Goal: Use online tool/utility: Utilize a website feature to perform a specific function

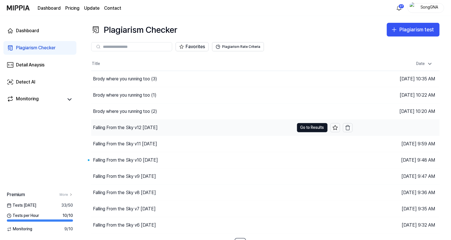
click at [128, 127] on div "Falling From the Sky v12 [DATE]" at bounding box center [125, 127] width 65 height 7
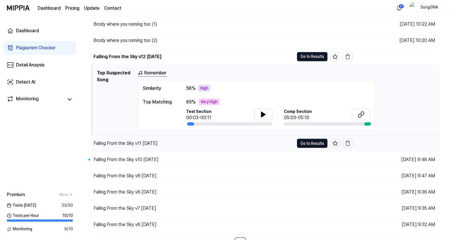
click at [119, 140] on div "Falling From the Sky v11 [DATE]" at bounding box center [125, 143] width 64 height 7
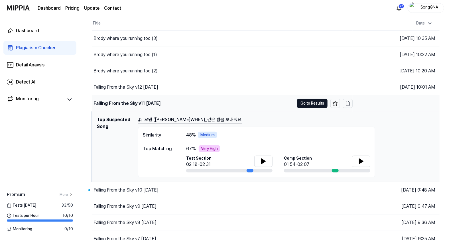
scroll to position [71, 0]
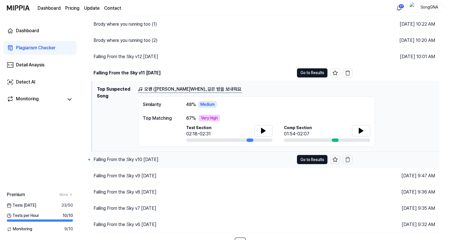
click at [118, 159] on div "Falling From the Sky v10 [DATE]" at bounding box center [125, 159] width 65 height 7
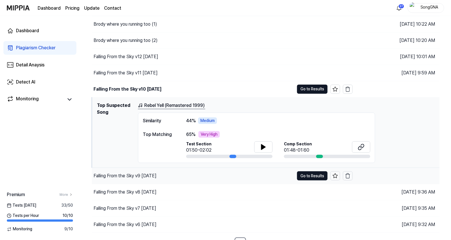
click at [118, 175] on div "Falling From the Sky v9 [DATE]" at bounding box center [124, 175] width 63 height 7
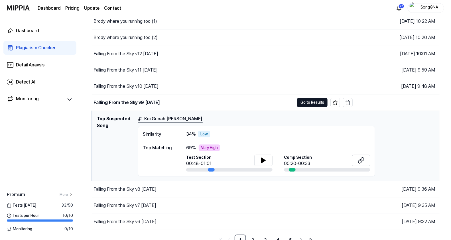
scroll to position [79, 0]
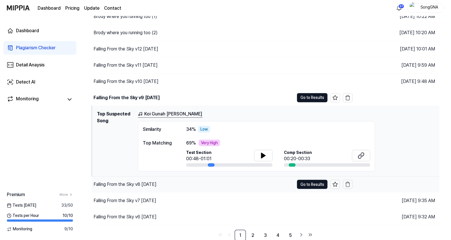
click at [125, 183] on div "Falling From the Sky v8 [DATE]" at bounding box center [124, 184] width 63 height 7
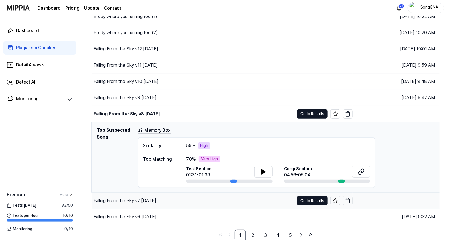
click at [129, 199] on div "Falling From the Sky v7 [DATE]" at bounding box center [124, 200] width 63 height 7
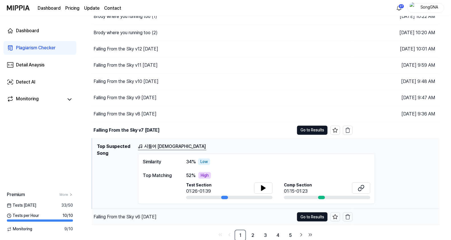
click at [137, 220] on div "Falling From the Sky v6 [DATE]" at bounding box center [193, 217] width 202 height 16
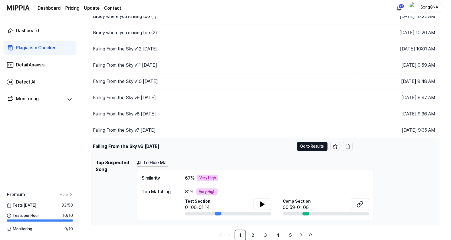
click at [102, 145] on div "Falling From the Sky v6 [DATE]" at bounding box center [126, 146] width 66 height 7
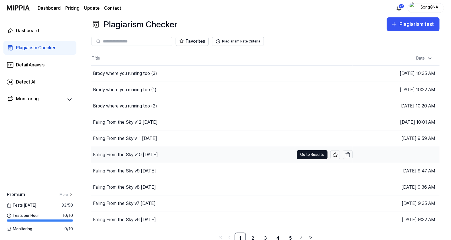
scroll to position [8, 0]
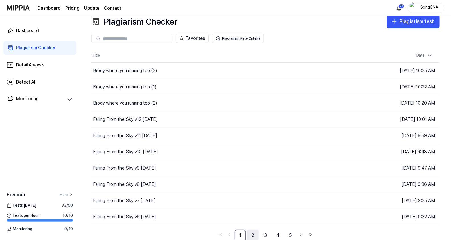
click at [251, 231] on link "2" at bounding box center [252, 235] width 11 height 11
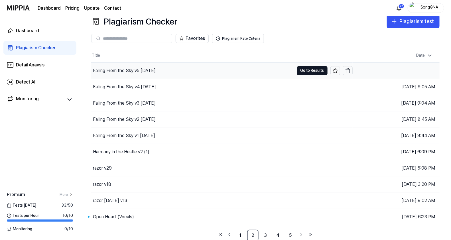
click at [137, 69] on div "Falling From the Sky v5 [DATE]" at bounding box center [124, 70] width 63 height 7
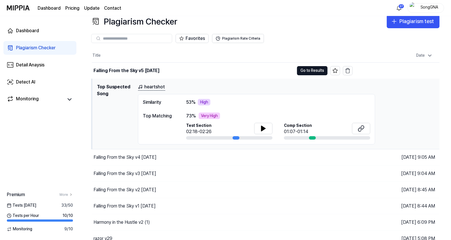
click at [65, 126] on div "Dashboard Plagiarism Checker Detail Anaysis Detect AI Monitoring Premium More T…" at bounding box center [40, 128] width 80 height 224
click at [110, 158] on div "Falling From the Sky v4 [DATE]" at bounding box center [124, 157] width 63 height 7
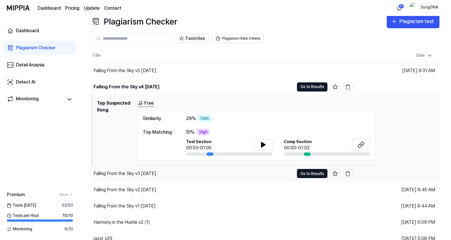
click at [141, 171] on div "Falling From the Sky v3 [DATE]" at bounding box center [124, 173] width 63 height 7
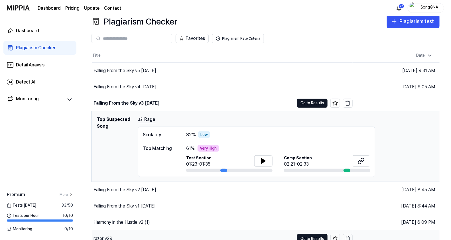
click at [146, 191] on div "Falling From the Sky v2 [DATE]" at bounding box center [124, 189] width 63 height 7
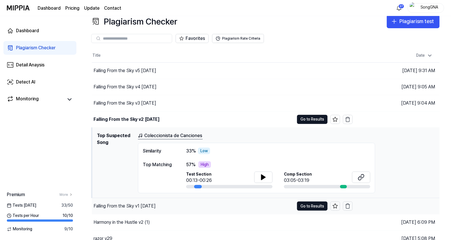
click at [150, 206] on div "Falling From the Sky v1 [DATE]" at bounding box center [124, 205] width 62 height 7
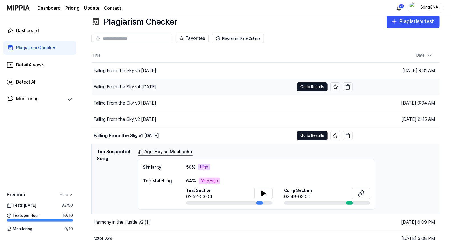
click at [144, 83] on div "Falling From the Sky v4 [DATE]" at bounding box center [124, 86] width 63 height 7
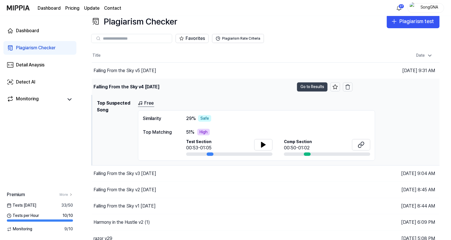
click at [306, 86] on button "Go to Results" at bounding box center [312, 86] width 30 height 9
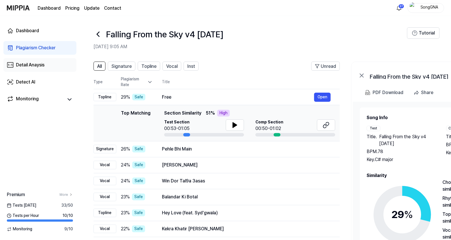
click at [18, 64] on div "Detail Anaysis" at bounding box center [30, 65] width 28 height 7
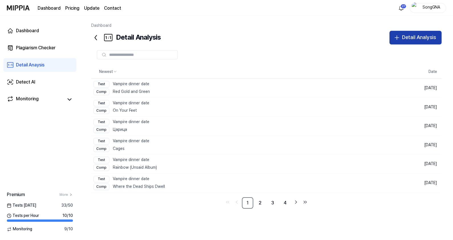
click at [426, 34] on div "Detail Analysis" at bounding box center [419, 37] width 34 height 8
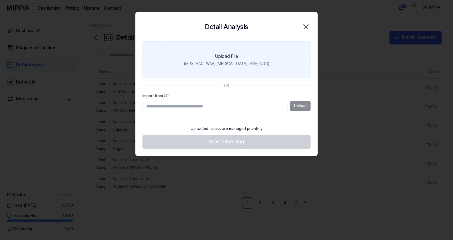
click at [216, 61] on div "(MP3, AAC, WAV, [MEDICAL_DATA], AIFF, OGG)" at bounding box center [226, 64] width 85 height 6
click at [0, 0] on input "Upload File (MP3, AAC, WAV, [MEDICAL_DATA], AIFF, OGG)" at bounding box center [0, 0] width 0 height 0
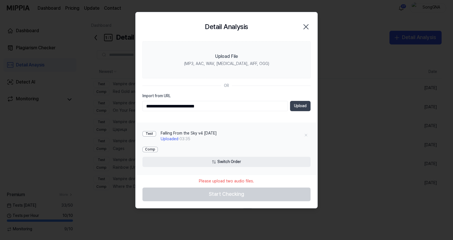
type input "**********"
click at [302, 107] on button "Upload" at bounding box center [300, 106] width 21 height 10
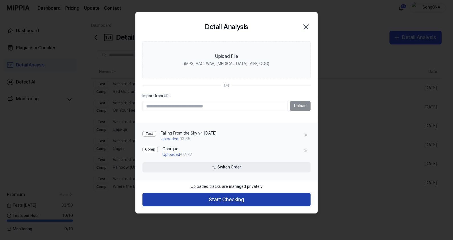
click at [235, 205] on button "Start Checking" at bounding box center [226, 200] width 168 height 14
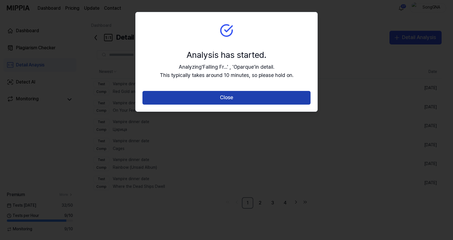
click at [248, 98] on button "Close" at bounding box center [226, 98] width 168 height 14
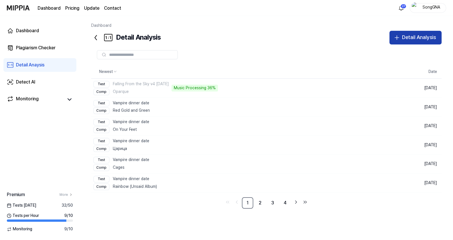
click at [400, 37] on icon "button" at bounding box center [396, 37] width 7 height 7
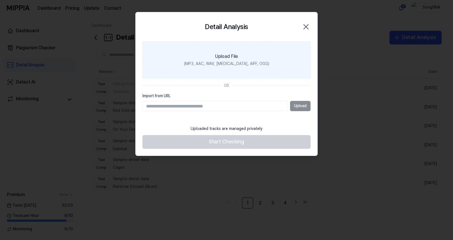
click at [215, 67] on label "Upload File (MP3, AAC, WAV, [MEDICAL_DATA], AIFF, OGG)" at bounding box center [226, 59] width 168 height 37
click at [0, 0] on input "Upload File (MP3, AAC, WAV, [MEDICAL_DATA], AIFF, OGG)" at bounding box center [0, 0] width 0 height 0
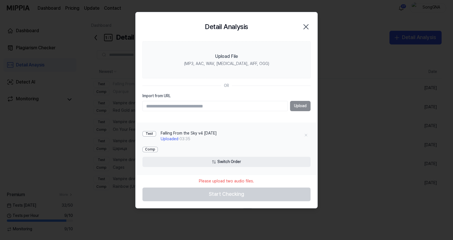
click at [227, 107] on input "Import from URL" at bounding box center [214, 106] width 145 height 10
type input "**********"
click at [302, 107] on button "Upload" at bounding box center [300, 106] width 21 height 10
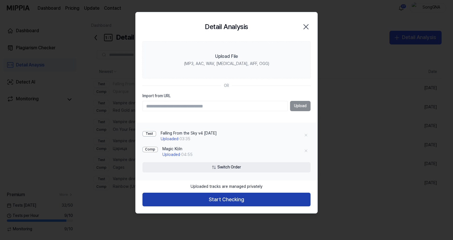
click at [257, 202] on button "Start Checking" at bounding box center [226, 200] width 168 height 14
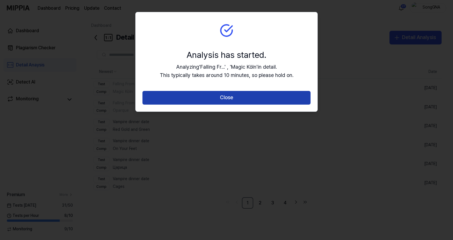
click at [235, 99] on button "Close" at bounding box center [226, 98] width 168 height 14
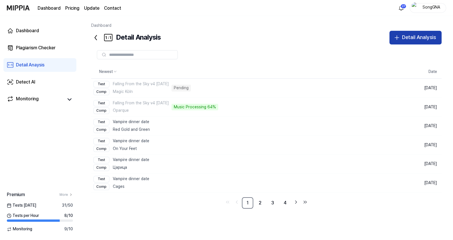
click at [404, 39] on div "Detail Analysis" at bounding box center [419, 37] width 34 height 8
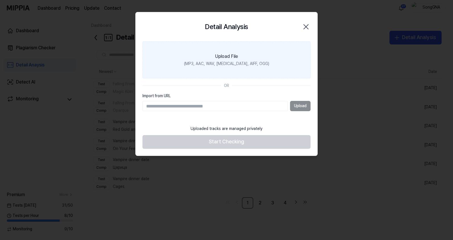
click at [219, 64] on div "(MP3, AAC, WAV, [MEDICAL_DATA], AIFF, OGG)" at bounding box center [226, 64] width 85 height 6
click at [0, 0] on input "Upload File (MP3, AAC, WAV, [MEDICAL_DATA], AIFF, OGG)" at bounding box center [0, 0] width 0 height 0
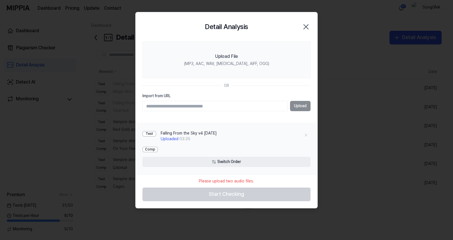
click at [236, 107] on input "Import from URL" at bounding box center [214, 106] width 145 height 10
type input "**********"
click at [299, 108] on button "Upload" at bounding box center [300, 106] width 21 height 10
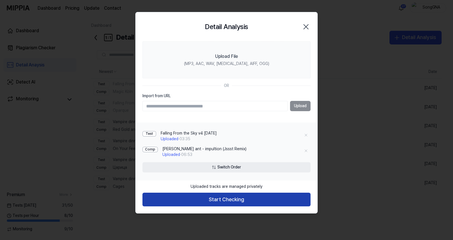
click at [228, 200] on button "Start Checking" at bounding box center [226, 200] width 168 height 14
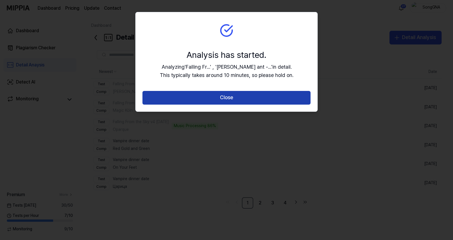
click at [226, 97] on button "Close" at bounding box center [226, 98] width 168 height 14
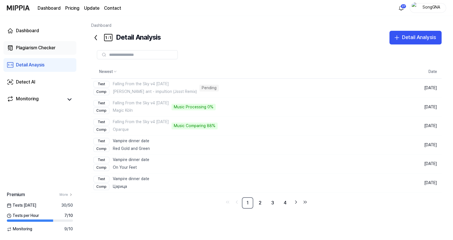
click at [41, 46] on div "Plagiarism Checker" at bounding box center [36, 47] width 40 height 7
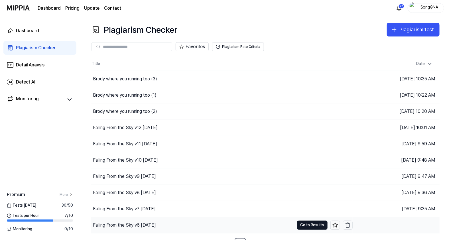
scroll to position [8, 0]
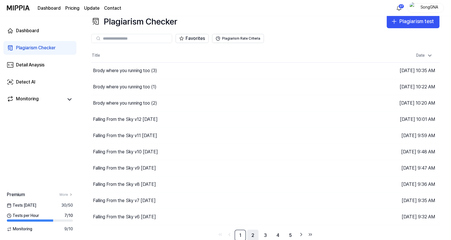
click at [253, 235] on link "2" at bounding box center [252, 235] width 11 height 11
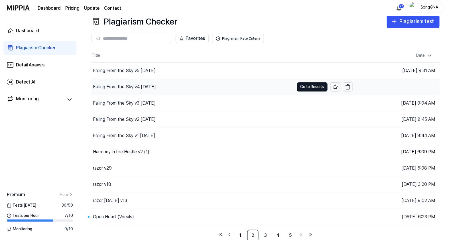
click at [121, 85] on div "Falling From the Sky v4 [DATE]" at bounding box center [124, 86] width 63 height 7
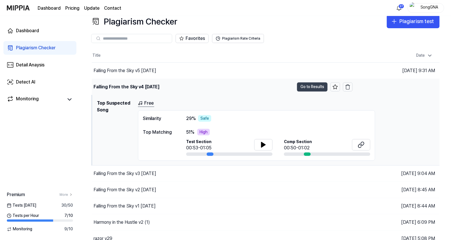
click at [318, 87] on button "Go to Results" at bounding box center [312, 86] width 30 height 9
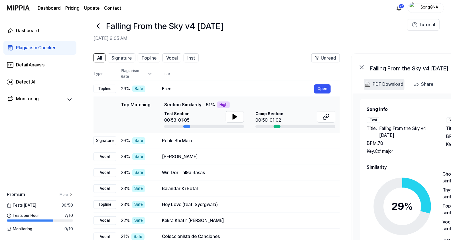
click at [383, 82] on div "PDF Download" at bounding box center [387, 84] width 31 height 7
click at [38, 67] on div "Detail Anaysis" at bounding box center [30, 65] width 28 height 7
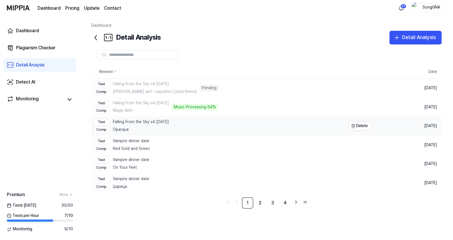
click at [130, 122] on div "Test Falling From the Sky v4 [DATE]" at bounding box center [130, 122] width 75 height 7
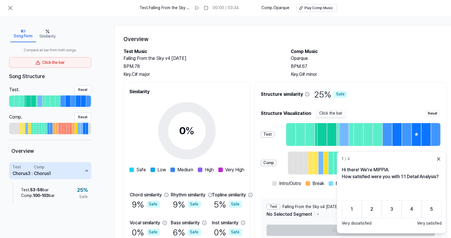
click at [255, 35] on h1 "Overview" at bounding box center [284, 38] width 323 height 9
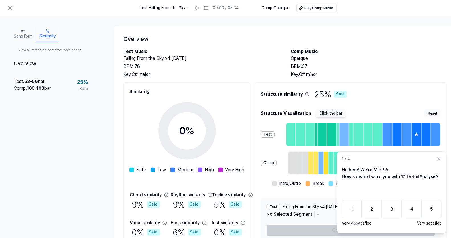
click at [52, 34] on button "Similarity" at bounding box center [47, 34] width 23 height 16
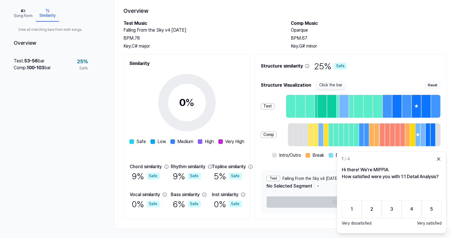
scroll to position [39, 0]
click at [436, 206] on button "5" at bounding box center [431, 209] width 20 height 18
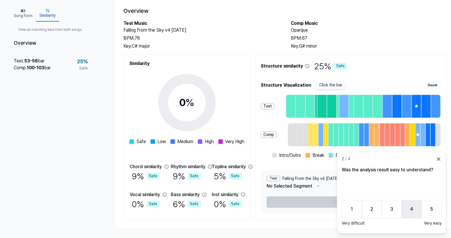
click at [416, 213] on button "4" at bounding box center [411, 209] width 20 height 18
click at [418, 212] on button "4" at bounding box center [411, 209] width 20 height 18
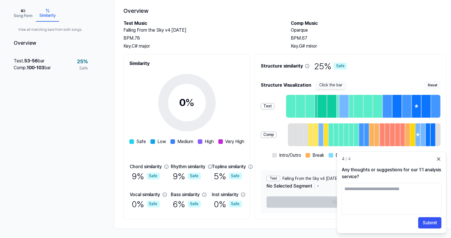
click at [406, 203] on textarea at bounding box center [391, 199] width 100 height 32
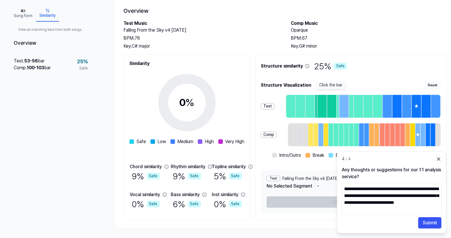
scroll to position [0, 0]
type textarea "**********"
click at [432, 218] on button "Submit" at bounding box center [429, 222] width 23 height 11
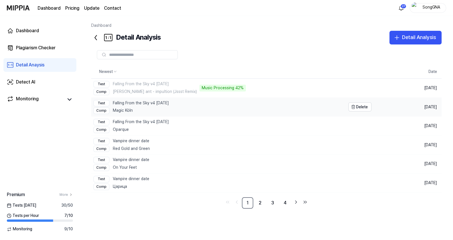
click at [147, 103] on div "Test Falling From the Sky v4 [DATE]" at bounding box center [130, 103] width 75 height 7
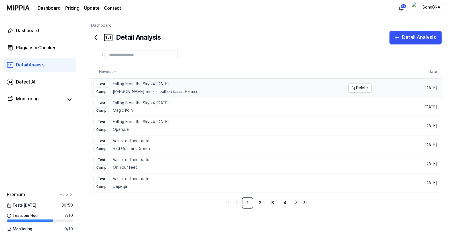
click at [162, 85] on div "Test Falling From the Sky v4 [DATE]" at bounding box center [144, 84] width 103 height 7
click at [21, 43] on link "Plagiarism Checker" at bounding box center [39, 48] width 73 height 14
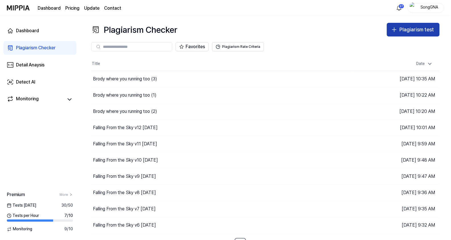
click at [402, 27] on div "Plagiarism test" at bounding box center [416, 30] width 34 height 8
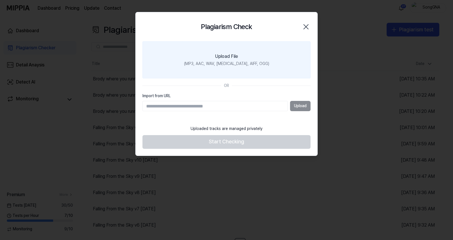
click at [229, 56] on div "Upload File" at bounding box center [226, 56] width 23 height 7
click at [0, 0] on input "Upload File (MP3, AAC, WAV, [MEDICAL_DATA], AIFF, OGG)" at bounding box center [0, 0] width 0 height 0
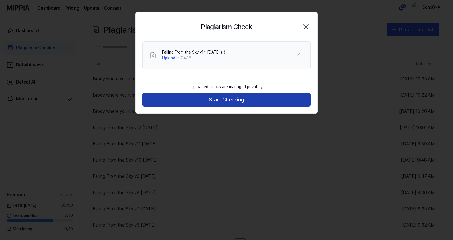
click at [295, 98] on button "Start Checking" at bounding box center [226, 100] width 168 height 14
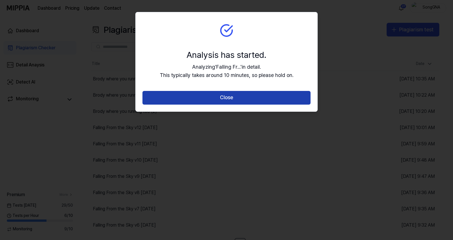
click at [208, 97] on button "Close" at bounding box center [226, 98] width 168 height 14
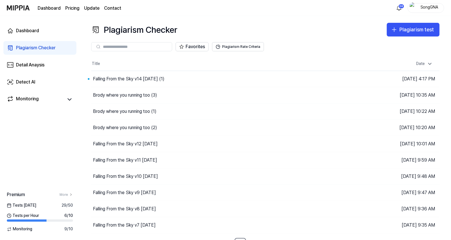
click at [386, 23] on button "Plagiarism test" at bounding box center [412, 30] width 53 height 14
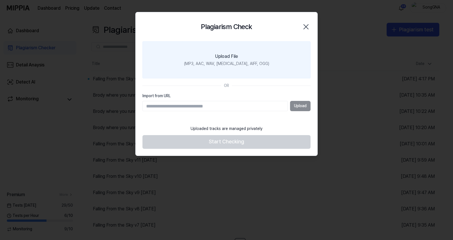
click at [306, 25] on icon "button" at bounding box center [305, 26] width 9 height 9
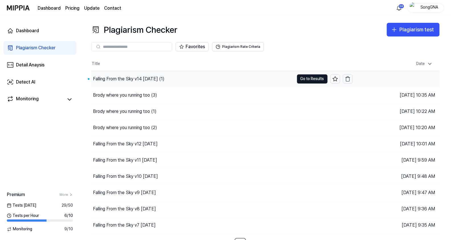
click at [145, 80] on div "Falling From the Sky v14 [DATE] (1)" at bounding box center [128, 78] width 71 height 7
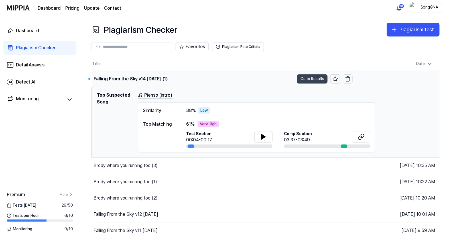
click at [310, 74] on button "Go to Results" at bounding box center [312, 78] width 30 height 9
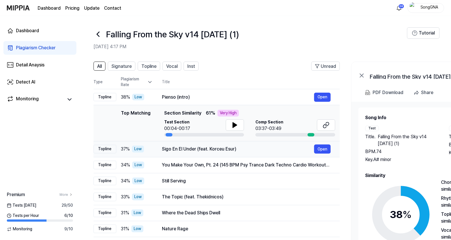
click at [318, 144] on td "Sigo En El Under (feat. Korceu Esur) Open" at bounding box center [246, 149] width 187 height 16
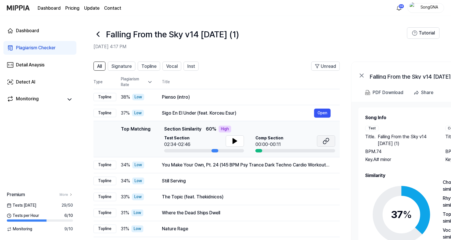
click at [323, 140] on icon at bounding box center [325, 141] width 7 height 7
click at [230, 90] on td "Pienso (intro) Open" at bounding box center [246, 97] width 187 height 16
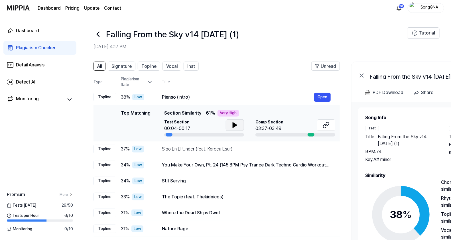
click at [231, 125] on icon at bounding box center [234, 125] width 7 height 7
click at [331, 126] on button at bounding box center [326, 124] width 18 height 11
click at [30, 64] on div "Detail Anaysis" at bounding box center [30, 65] width 28 height 7
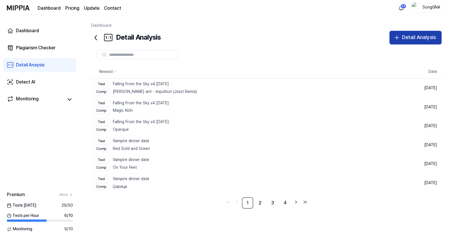
click at [402, 37] on div "Detail Analysis" at bounding box center [419, 37] width 34 height 8
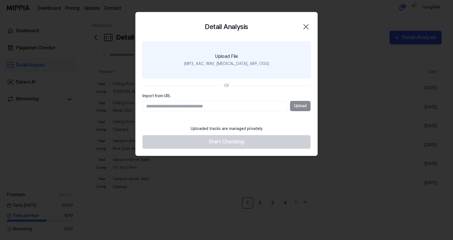
click at [217, 63] on div "(MP3, AAC, WAV, [MEDICAL_DATA], AIFF, OGG)" at bounding box center [226, 64] width 85 height 6
click at [0, 0] on input "Upload File (MP3, AAC, WAV, [MEDICAL_DATA], AIFF, OGG)" at bounding box center [0, 0] width 0 height 0
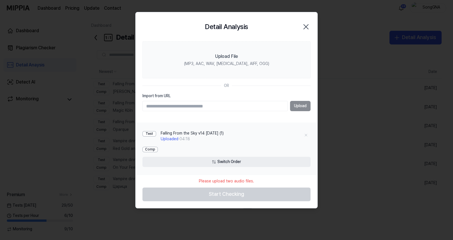
click at [209, 107] on input "Import from URL" at bounding box center [214, 106] width 145 height 10
type input "**********"
click at [304, 108] on button "Upload" at bounding box center [300, 106] width 21 height 10
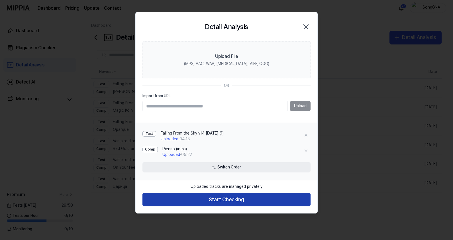
click at [214, 198] on button "Start Checking" at bounding box center [226, 200] width 168 height 14
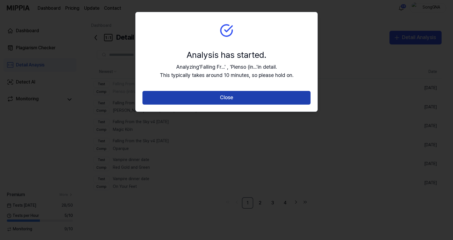
click at [209, 102] on button "Close" at bounding box center [226, 98] width 168 height 14
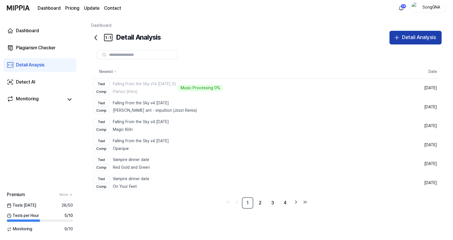
click at [412, 35] on div "Detail Analysis" at bounding box center [419, 37] width 34 height 8
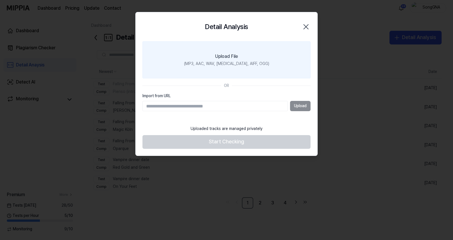
click at [241, 61] on div "(MP3, AAC, WAV, [MEDICAL_DATA], AIFF, OGG)" at bounding box center [226, 64] width 85 height 6
click at [0, 0] on input "Upload File (MP3, AAC, WAV, [MEDICAL_DATA], AIFF, OGG)" at bounding box center [0, 0] width 0 height 0
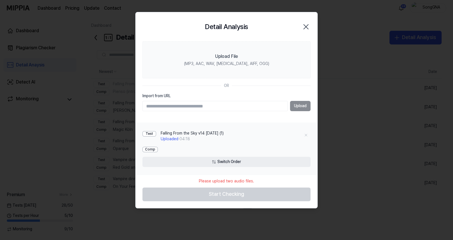
click at [198, 103] on input "Import from URL" at bounding box center [214, 106] width 145 height 10
paste input "**********"
type input "**********"
click at [303, 103] on button "Upload" at bounding box center [300, 106] width 21 height 10
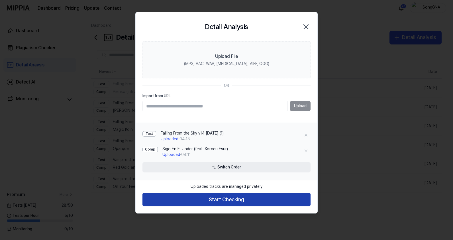
click at [221, 198] on button "Start Checking" at bounding box center [226, 200] width 168 height 14
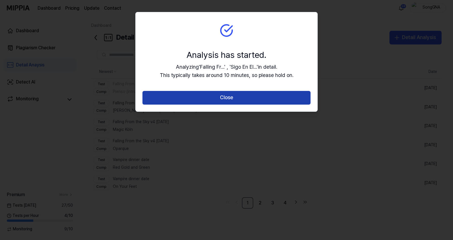
click at [239, 96] on button "Close" at bounding box center [226, 98] width 168 height 14
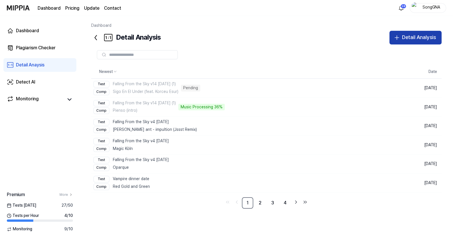
click at [430, 38] on div "Detail Analysis" at bounding box center [419, 37] width 34 height 8
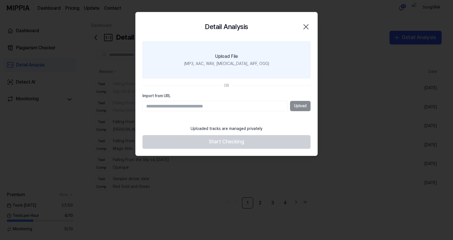
click at [200, 47] on label "Upload File (MP3, AAC, WAV, [MEDICAL_DATA], AIFF, OGG)" at bounding box center [226, 59] width 168 height 37
click at [0, 0] on input "Upload File (MP3, AAC, WAV, [MEDICAL_DATA], AIFF, OGG)" at bounding box center [0, 0] width 0 height 0
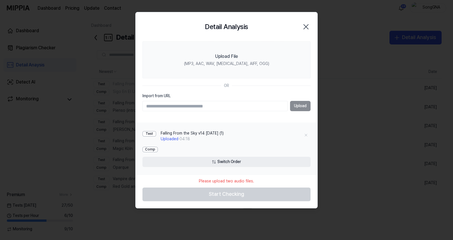
click at [21, 111] on div at bounding box center [226, 120] width 453 height 240
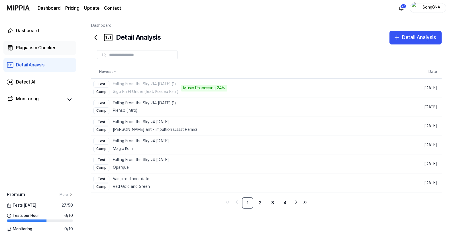
click at [33, 46] on div "Plagiarism Checker" at bounding box center [36, 47] width 40 height 7
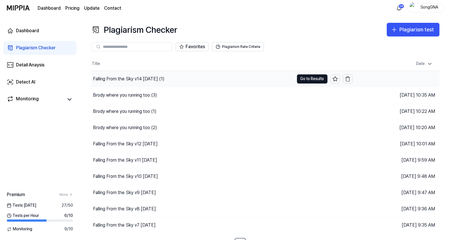
click at [113, 80] on div "Falling From the Sky v14 [DATE] (1)" at bounding box center [128, 78] width 71 height 7
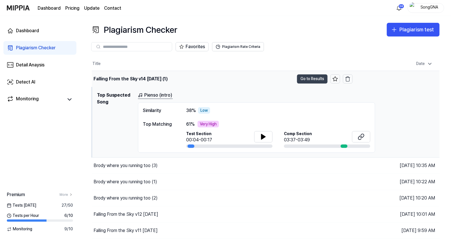
click at [315, 77] on button "Go to Results" at bounding box center [312, 78] width 30 height 9
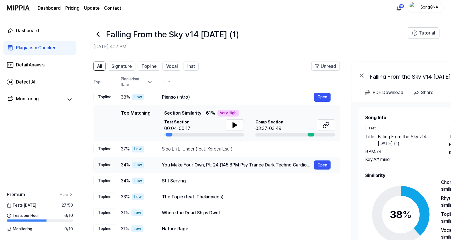
click at [179, 168] on div "You Make Your Own, Pt. 24 (145 BPM Psy Trance Dark Techno Cardio Workout Music …" at bounding box center [238, 164] width 152 height 7
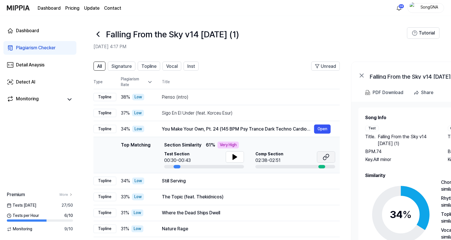
click at [331, 156] on button at bounding box center [326, 156] width 18 height 11
click at [20, 65] on div "Detail Anaysis" at bounding box center [30, 65] width 28 height 7
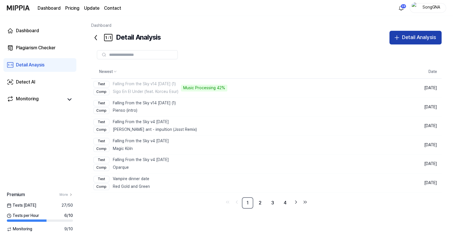
click at [430, 37] on div "Detail Analysis" at bounding box center [419, 37] width 34 height 8
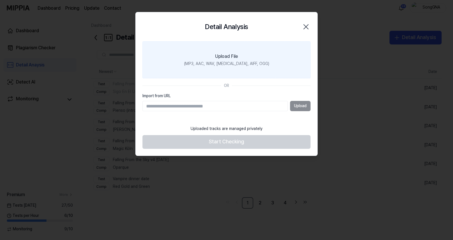
click at [221, 66] on div "(MP3, AAC, WAV, [MEDICAL_DATA], AIFF, OGG)" at bounding box center [226, 64] width 85 height 6
click at [0, 0] on input "Upload File (MP3, AAC, WAV, [MEDICAL_DATA], AIFF, OGG)" at bounding box center [0, 0] width 0 height 0
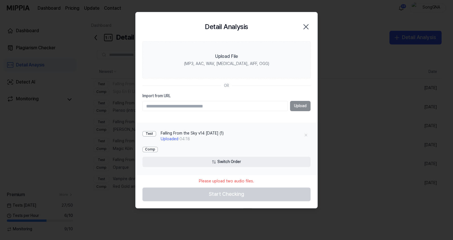
click at [238, 108] on input "Import from URL" at bounding box center [214, 106] width 145 height 10
type input "**********"
click at [309, 103] on button "Upload" at bounding box center [300, 106] width 21 height 10
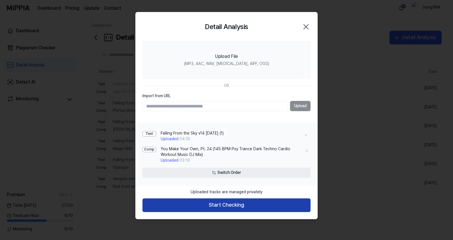
click at [238, 205] on button "Start Checking" at bounding box center [226, 205] width 168 height 14
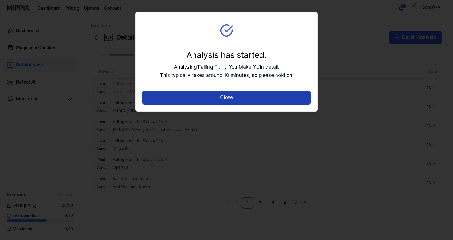
click at [238, 94] on button "Close" at bounding box center [226, 98] width 168 height 14
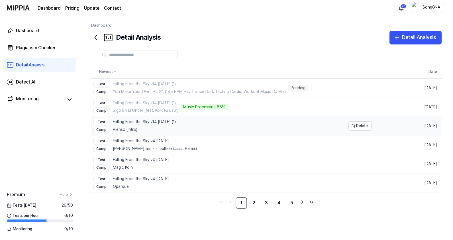
click at [141, 122] on div "Test Falling From the Sky v14 [DATE] (1)" at bounding box center [134, 122] width 82 height 7
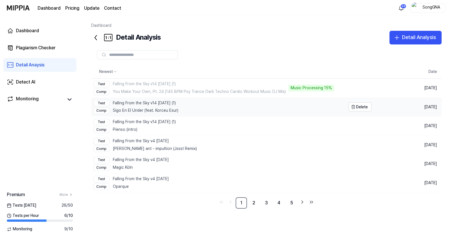
click at [154, 111] on div "Comp Sigo En El Under (feat. Korceu Esur)" at bounding box center [135, 110] width 85 height 7
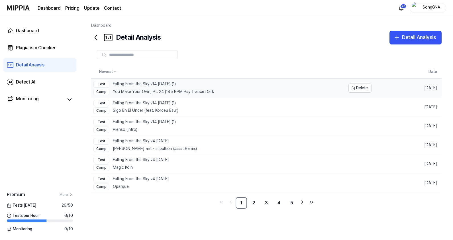
click at [155, 81] on div "Test Falling From the Sky v14 [DATE] (1)" at bounding box center [153, 84] width 120 height 7
